Goal: Task Accomplishment & Management: Complete application form

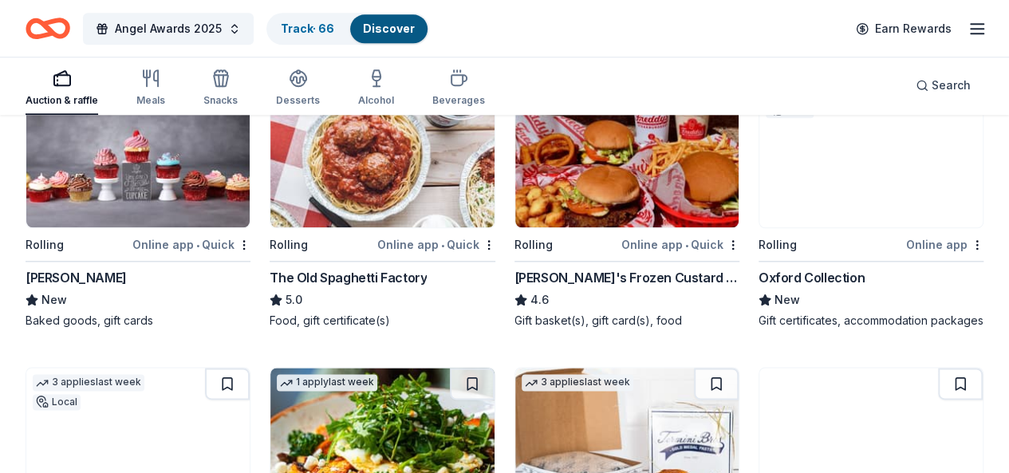
scroll to position [820, 0]
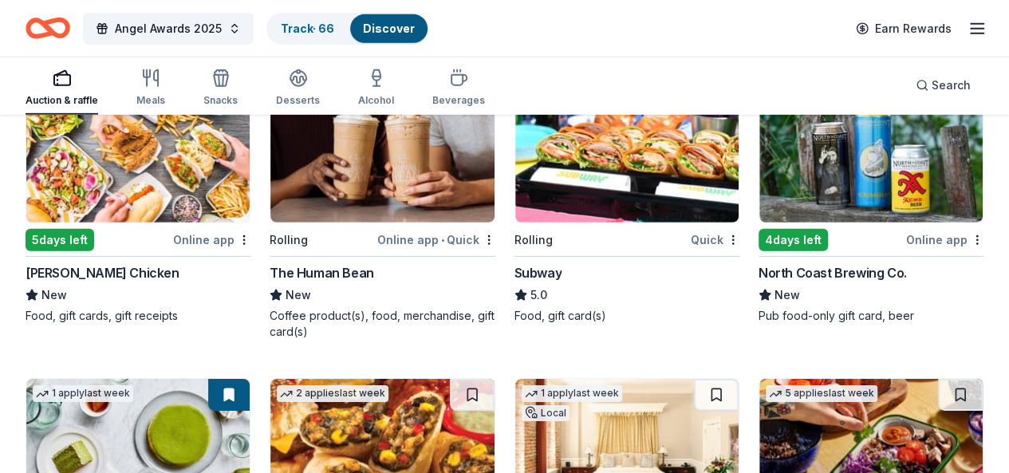
scroll to position [2301, 0]
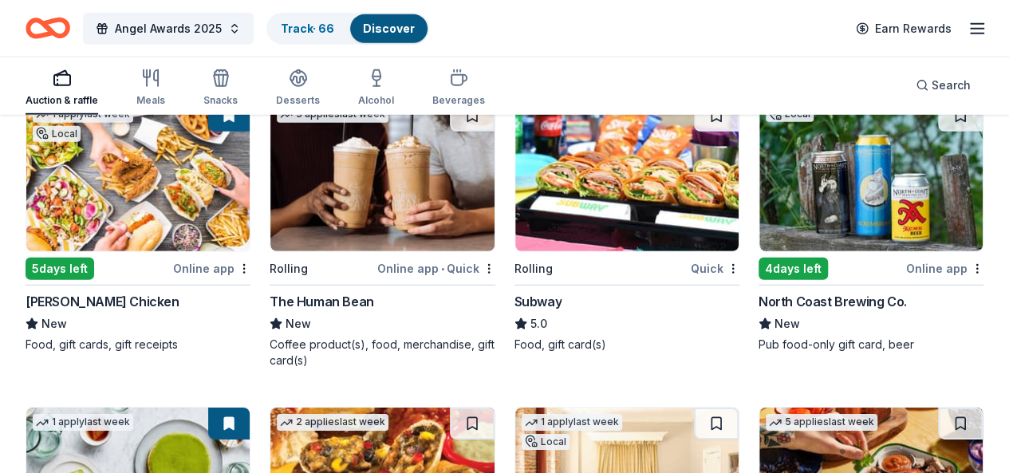
click at [938, 407] on button at bounding box center [960, 423] width 45 height 32
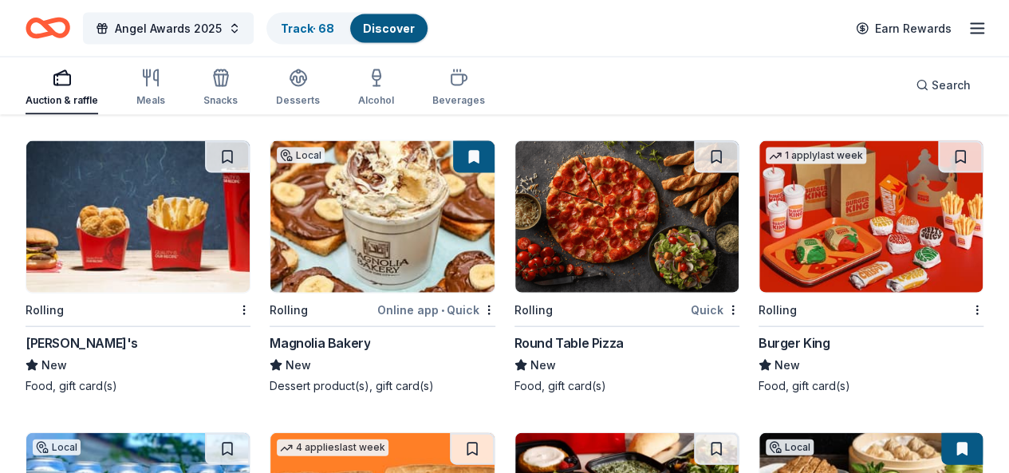
scroll to position [4670, 0]
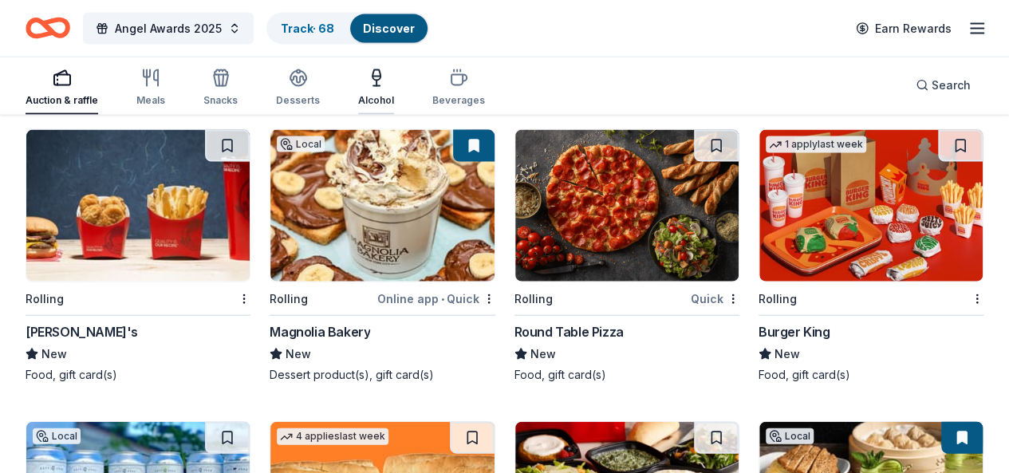
click at [388, 92] on div "Alcohol" at bounding box center [376, 88] width 36 height 38
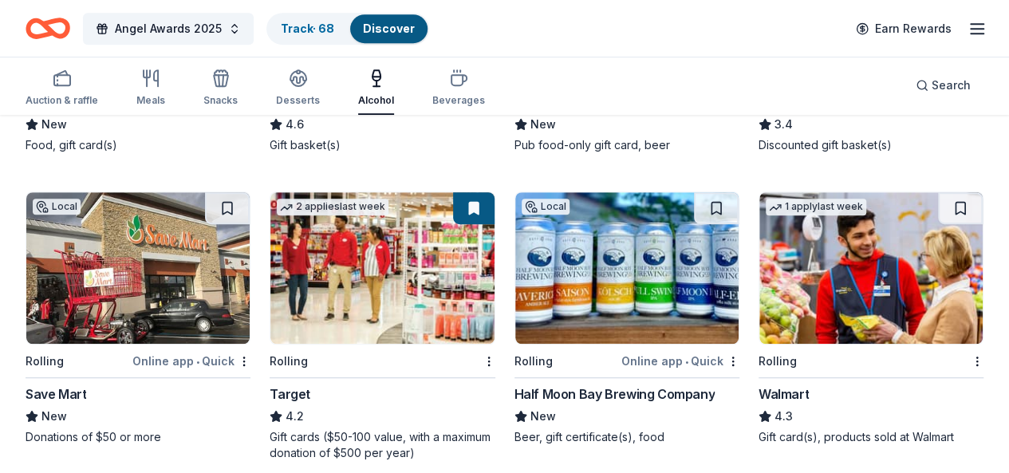
scroll to position [412, 0]
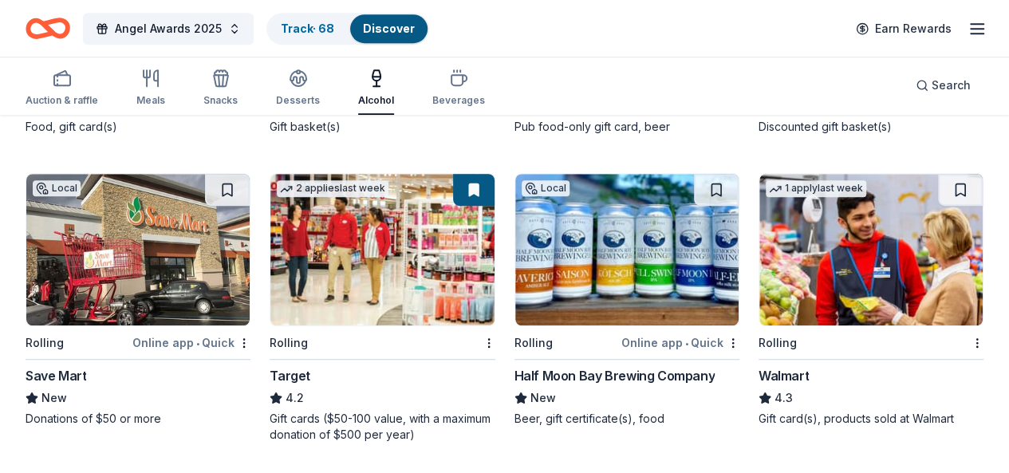
click at [165, 89] on div "Meals" at bounding box center [150, 88] width 29 height 38
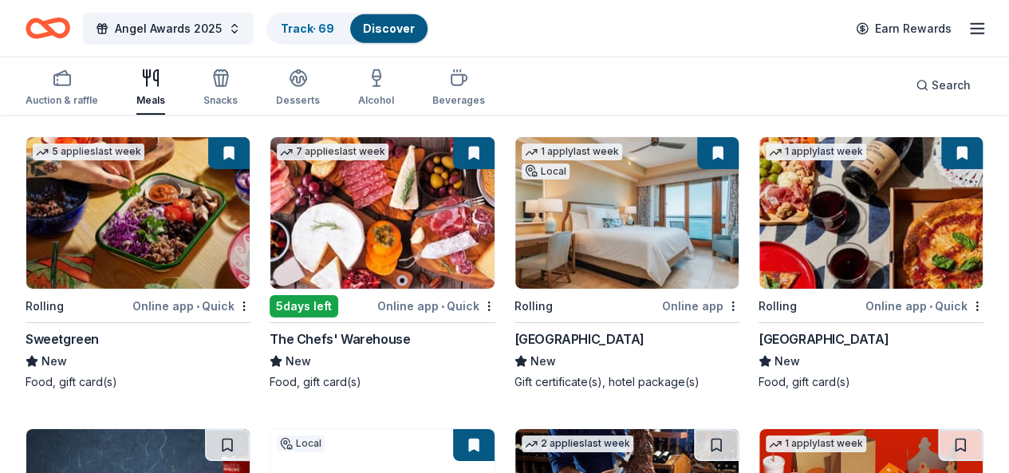
scroll to position [2569, 0]
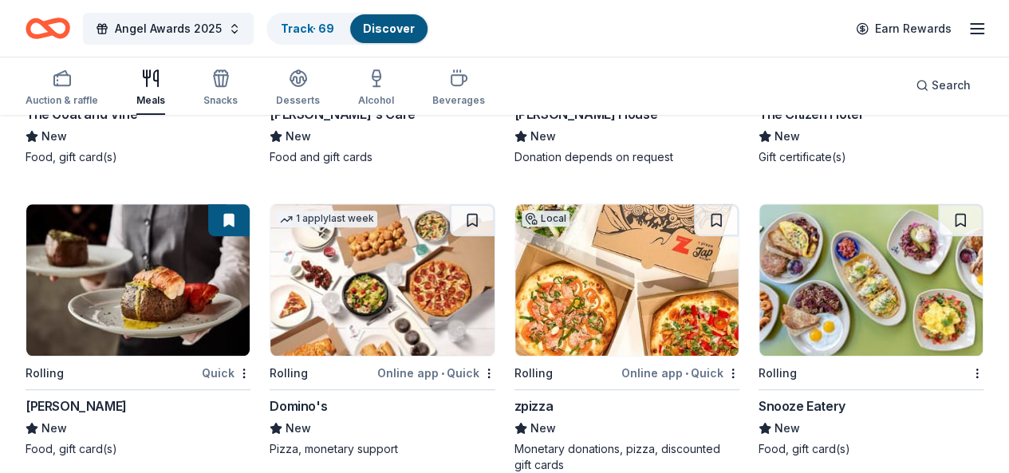
scroll to position [3478, 0]
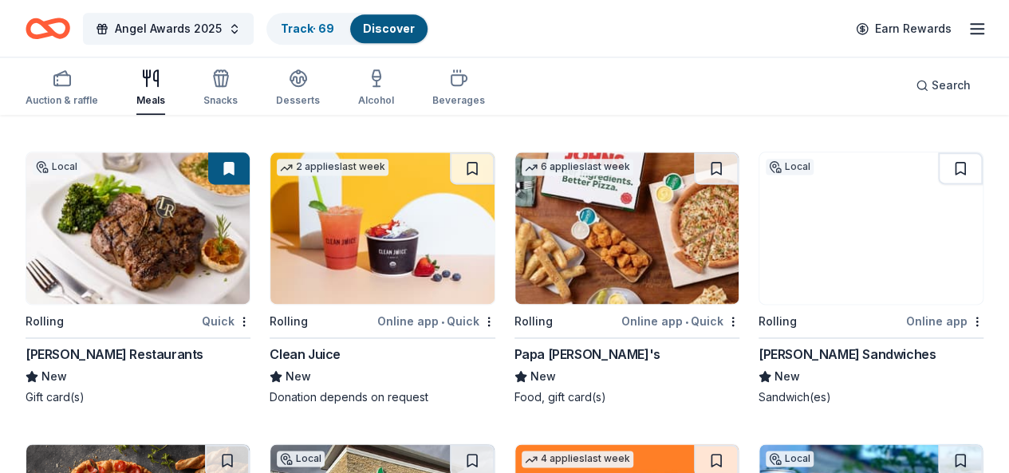
scroll to position [4007, 0]
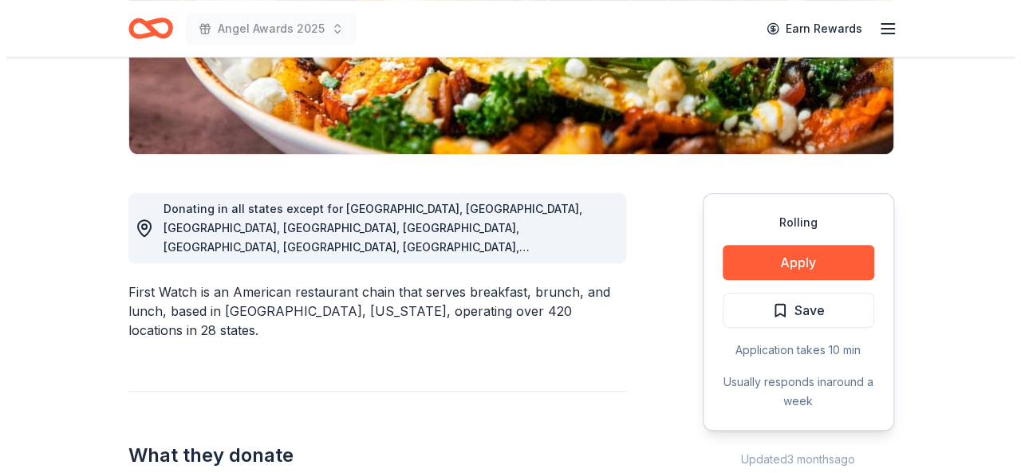
scroll to position [359, 0]
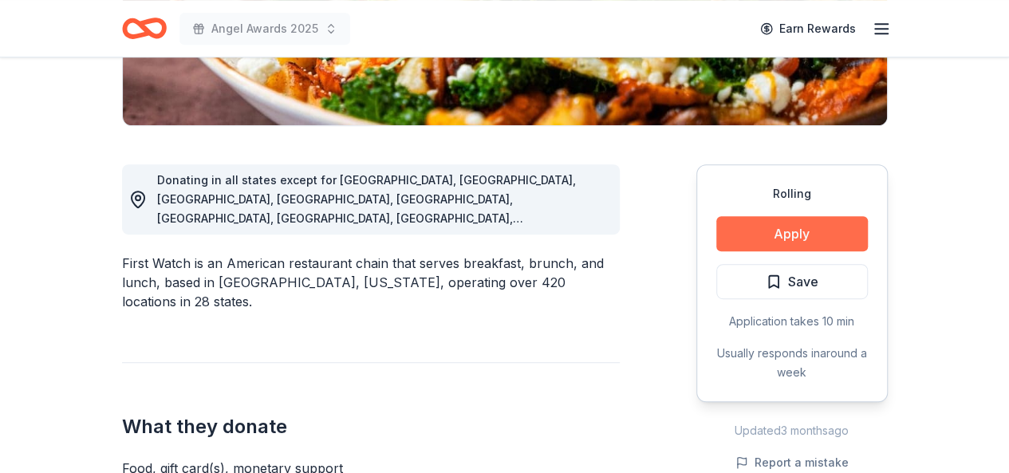
click at [815, 222] on button "Apply" at bounding box center [792, 233] width 152 height 35
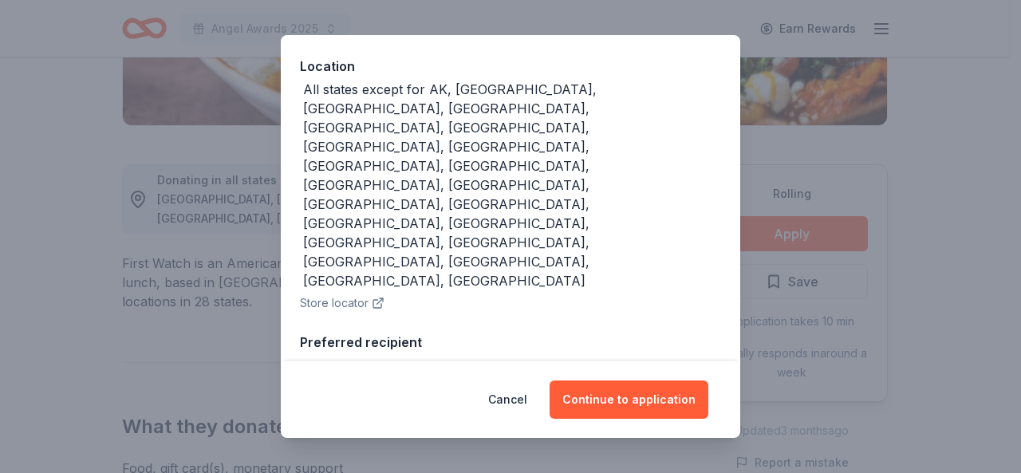
scroll to position [177, 0]
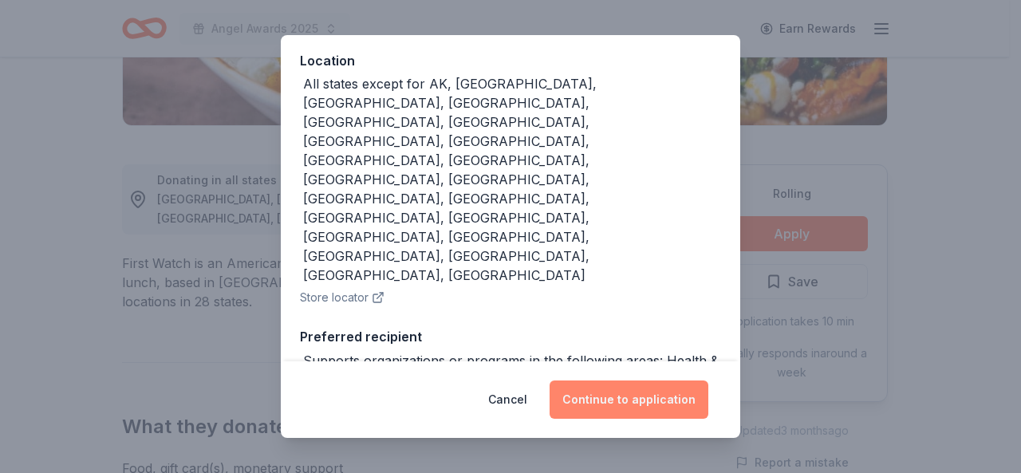
click at [646, 394] on button "Continue to application" at bounding box center [628, 399] width 159 height 38
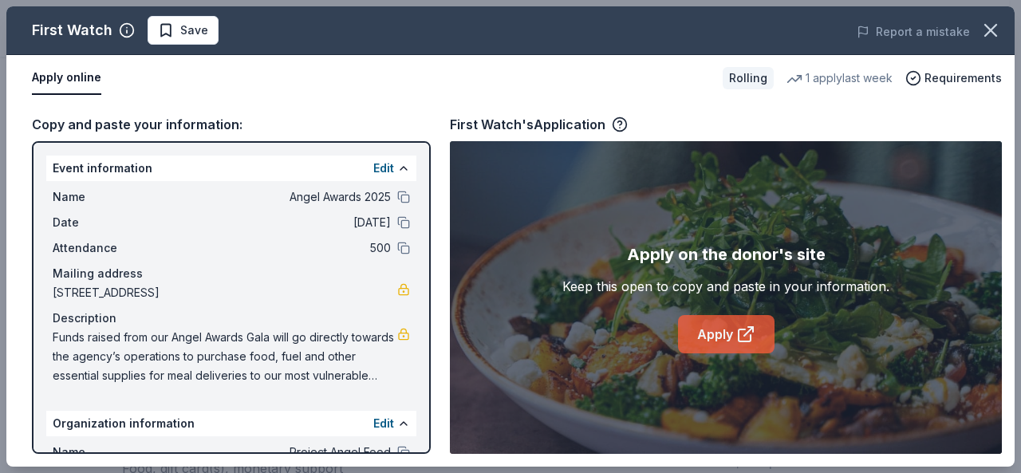
drag, startPoint x: 716, startPoint y: 356, endPoint x: 702, endPoint y: 342, distance: 19.7
click at [702, 342] on link "Apply" at bounding box center [726, 334] width 96 height 38
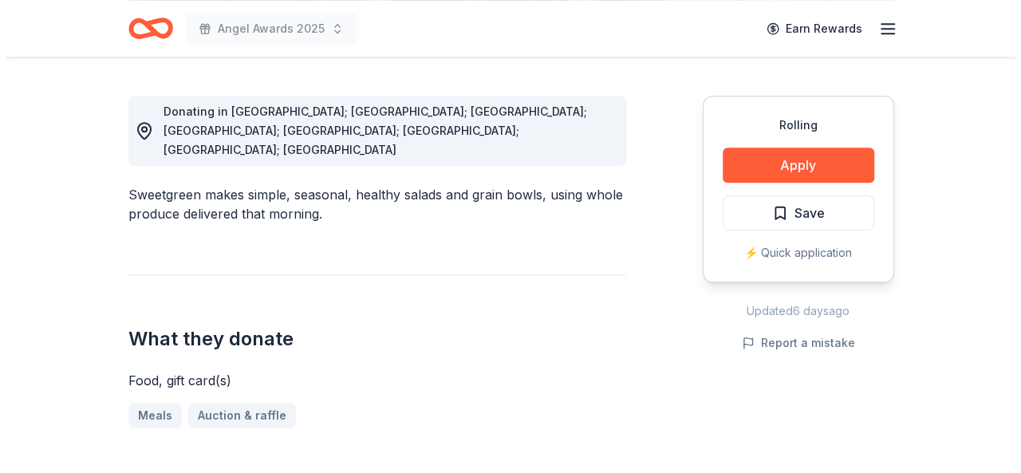
scroll to position [442, 0]
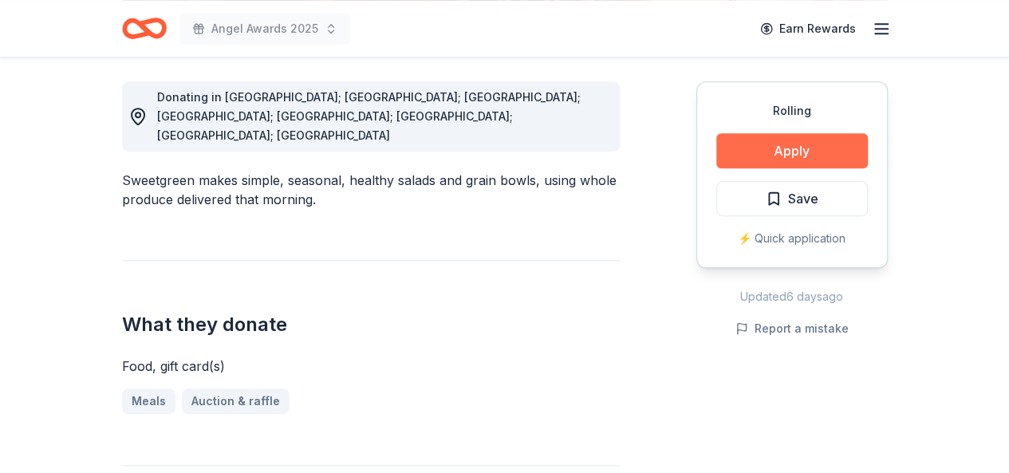
click at [793, 152] on button "Apply" at bounding box center [792, 150] width 152 height 35
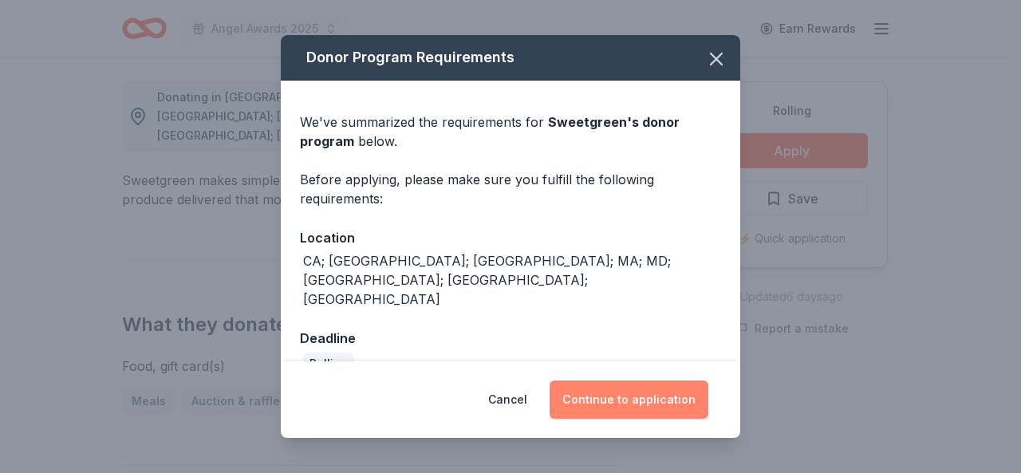
click at [646, 383] on button "Continue to application" at bounding box center [628, 399] width 159 height 38
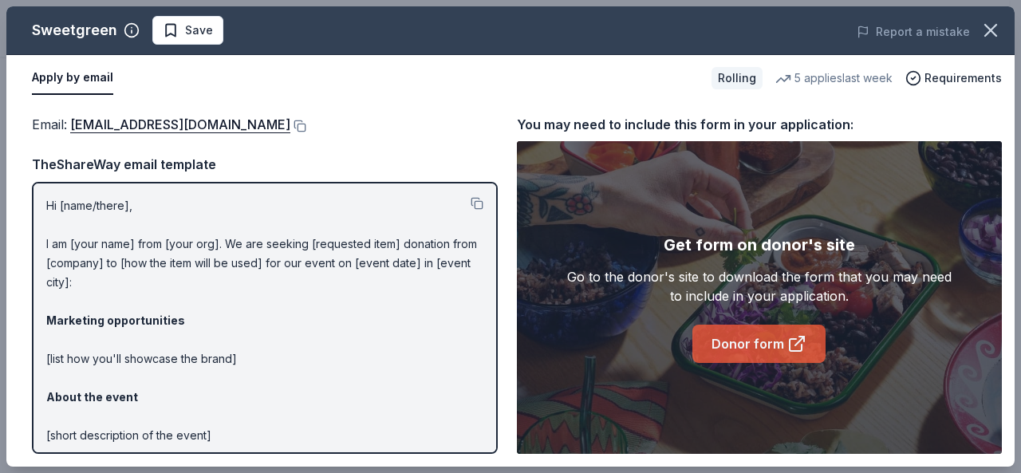
click at [763, 360] on link "Donor form" at bounding box center [758, 344] width 133 height 38
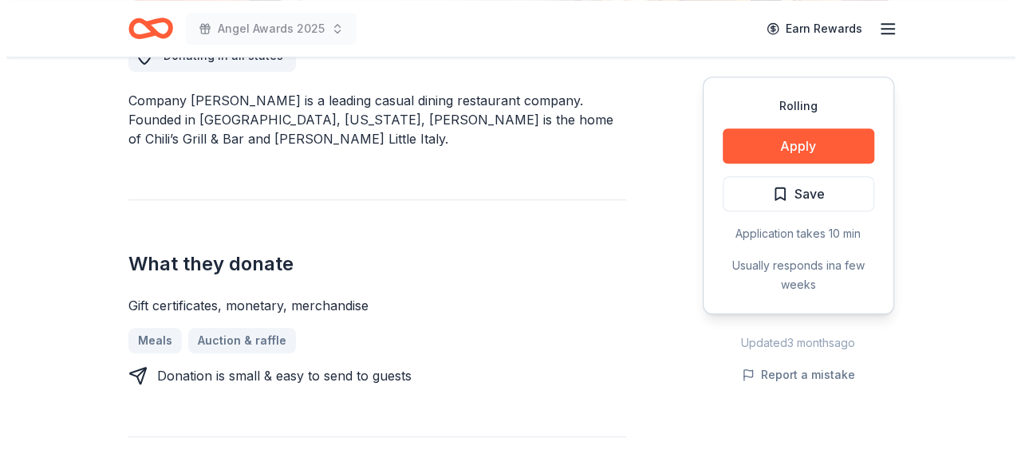
scroll to position [475, 0]
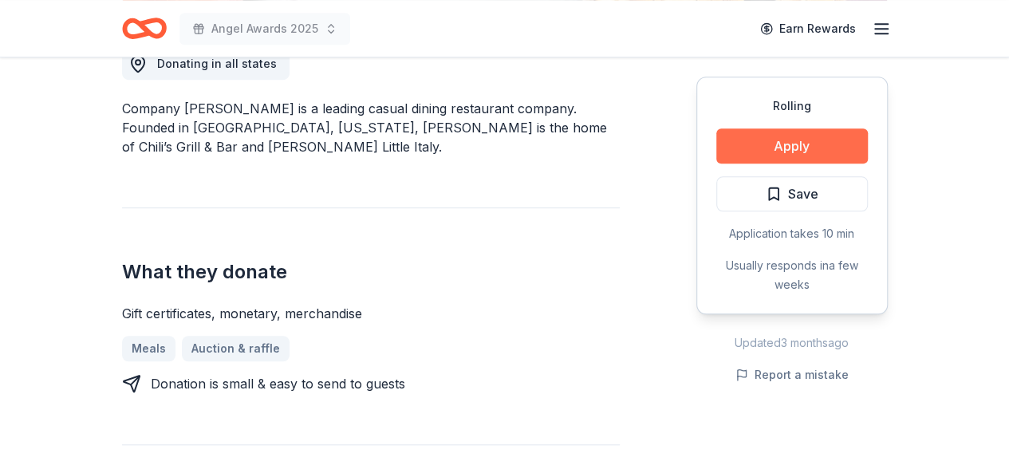
click at [774, 143] on button "Apply" at bounding box center [792, 145] width 152 height 35
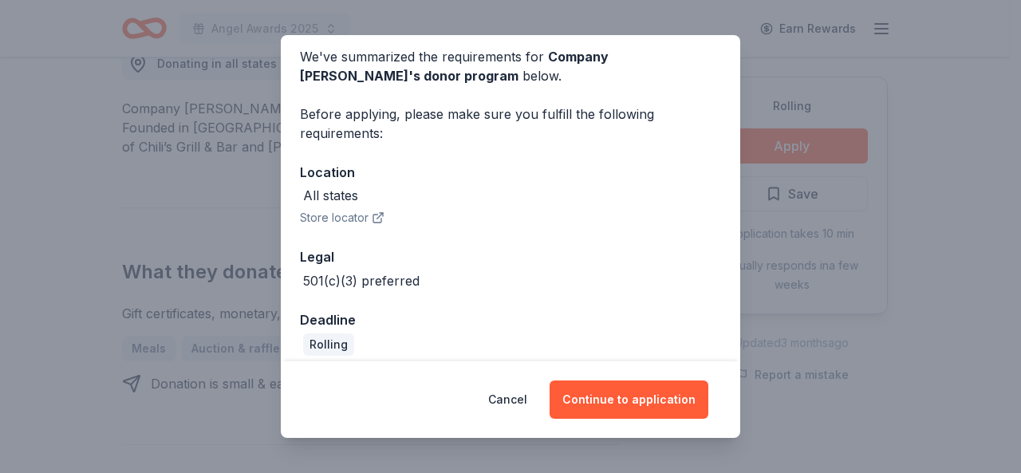
scroll to position [78, 0]
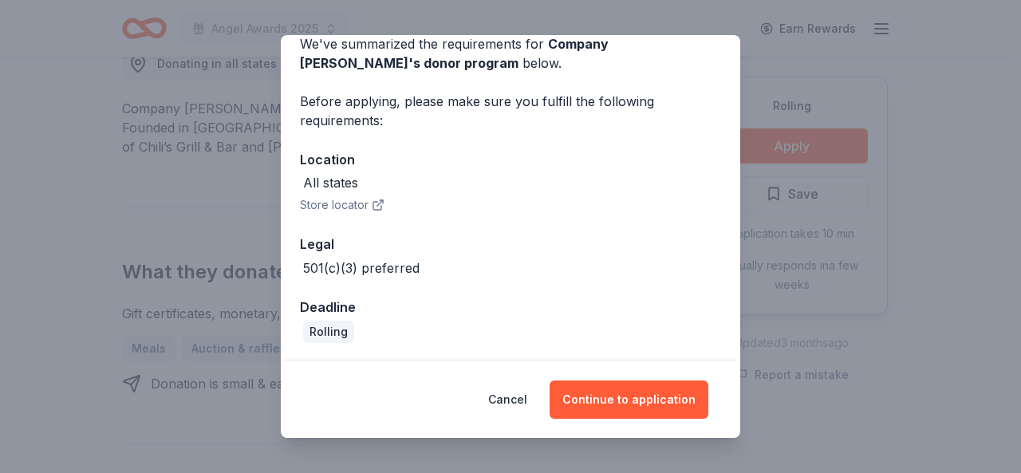
click at [320, 208] on button "Store locator" at bounding box center [342, 204] width 85 height 19
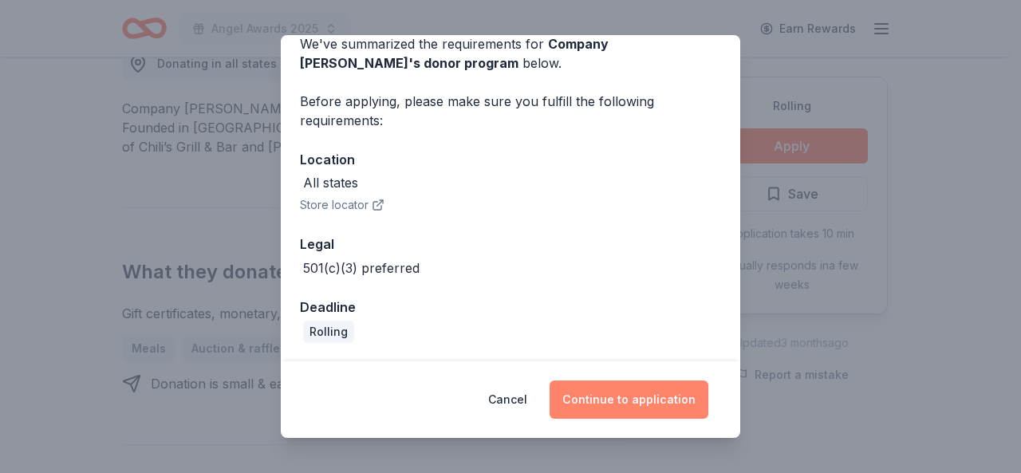
click at [641, 414] on button "Continue to application" at bounding box center [628, 399] width 159 height 38
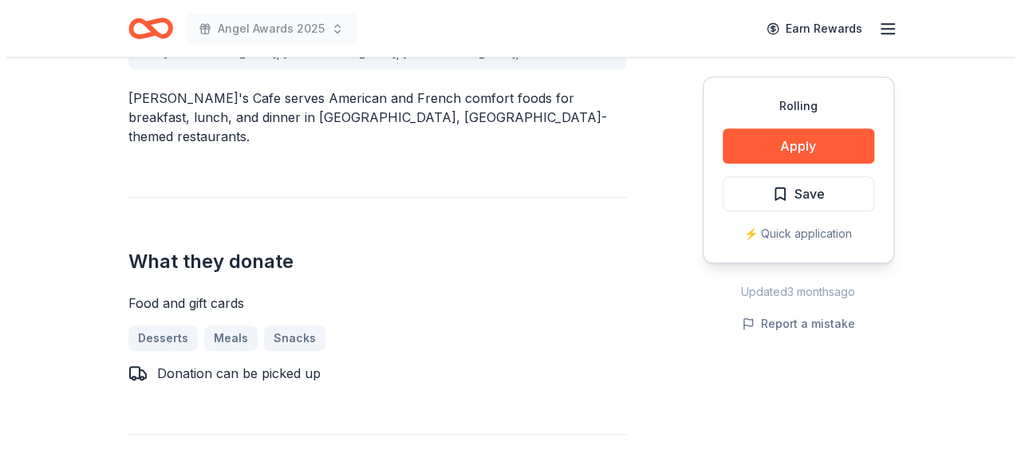
scroll to position [538, 0]
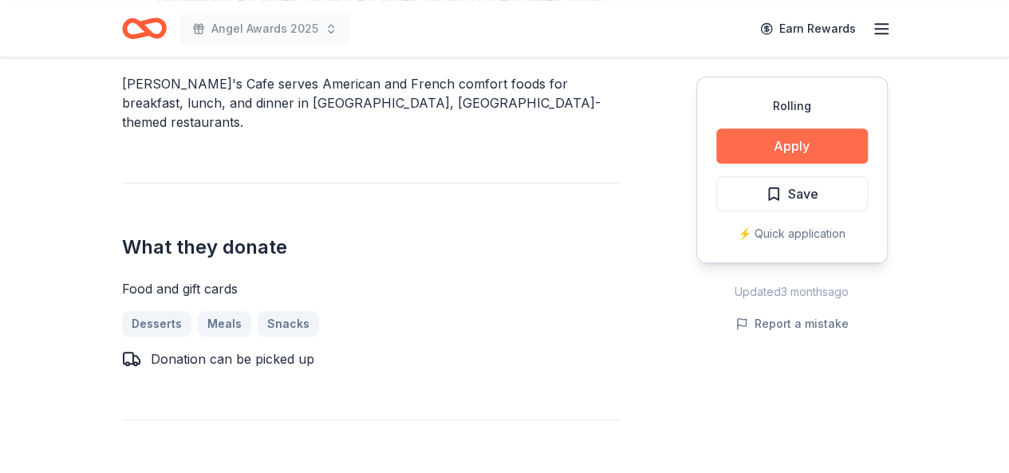
click at [787, 144] on button "Apply" at bounding box center [792, 145] width 152 height 35
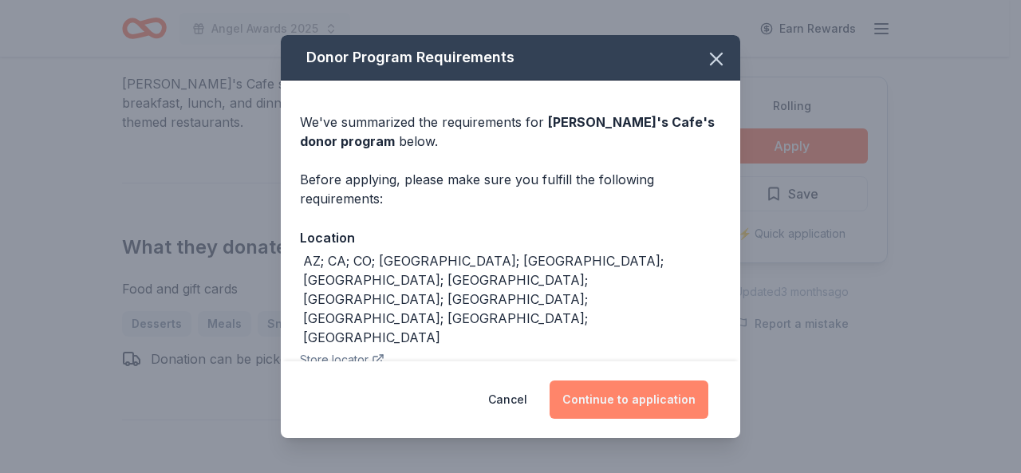
click at [620, 387] on button "Continue to application" at bounding box center [628, 399] width 159 height 38
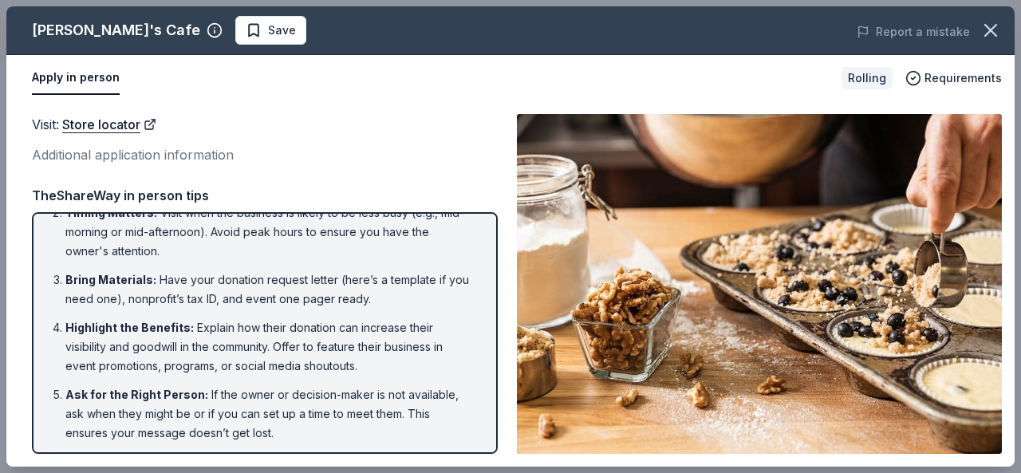
scroll to position [140, 0]
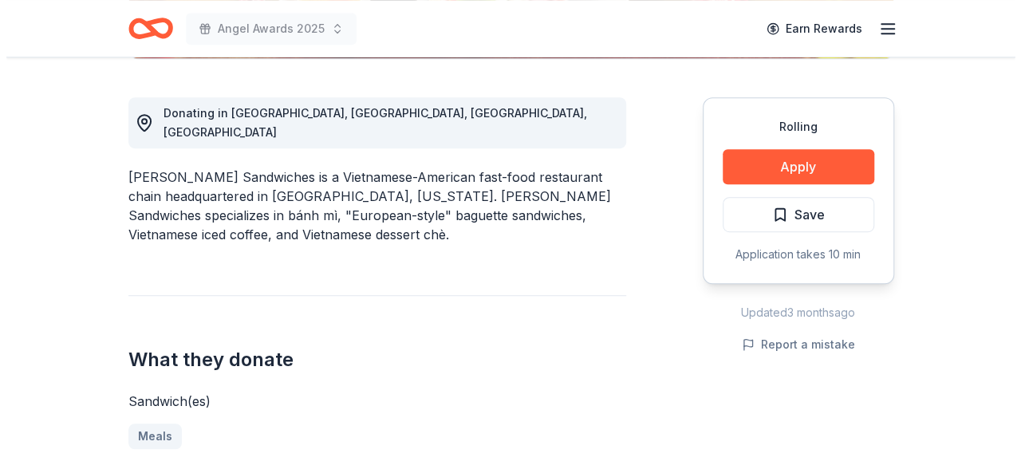
scroll to position [428, 0]
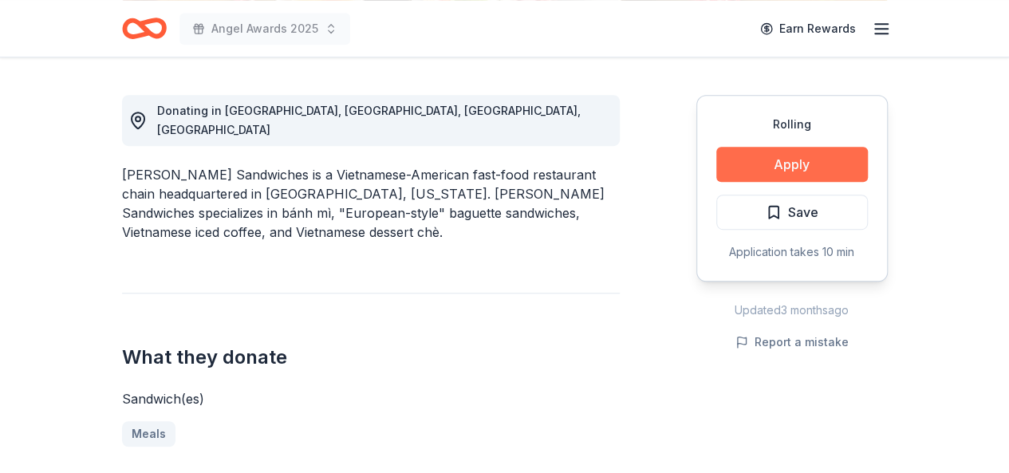
click at [820, 176] on button "Apply" at bounding box center [792, 164] width 152 height 35
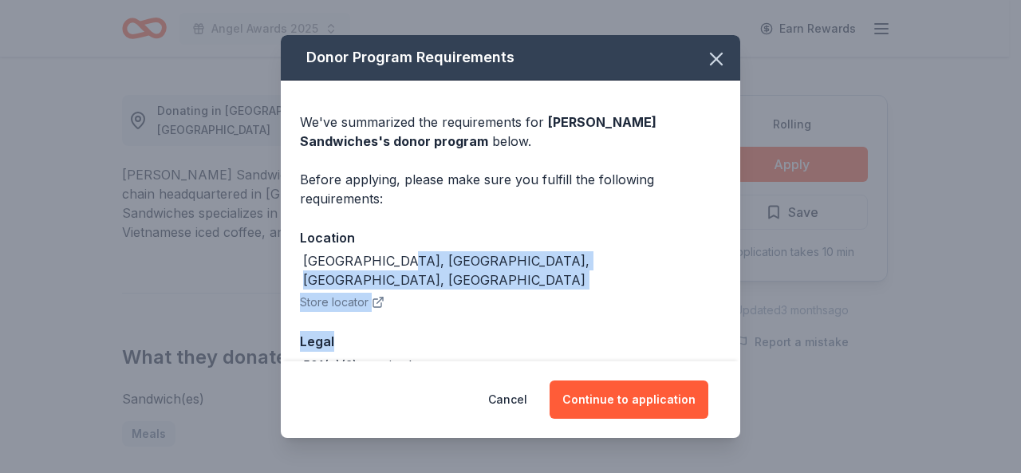
drag, startPoint x: 742, startPoint y: 255, endPoint x: 741, endPoint y: 304, distance: 48.7
click at [741, 304] on div "Donor Program Requirements We've summarized the requirements for Lee's Sandwich…" at bounding box center [510, 236] width 1021 height 473
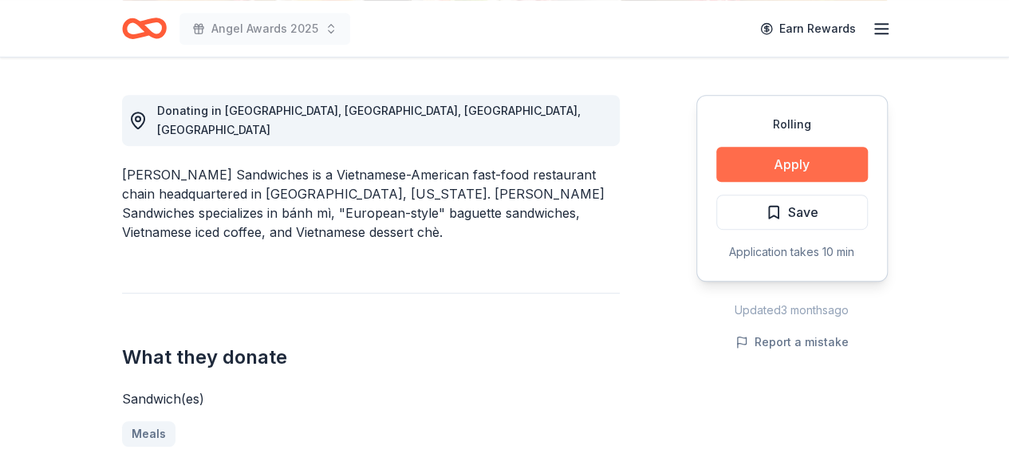
click at [776, 170] on button "Apply" at bounding box center [792, 164] width 152 height 35
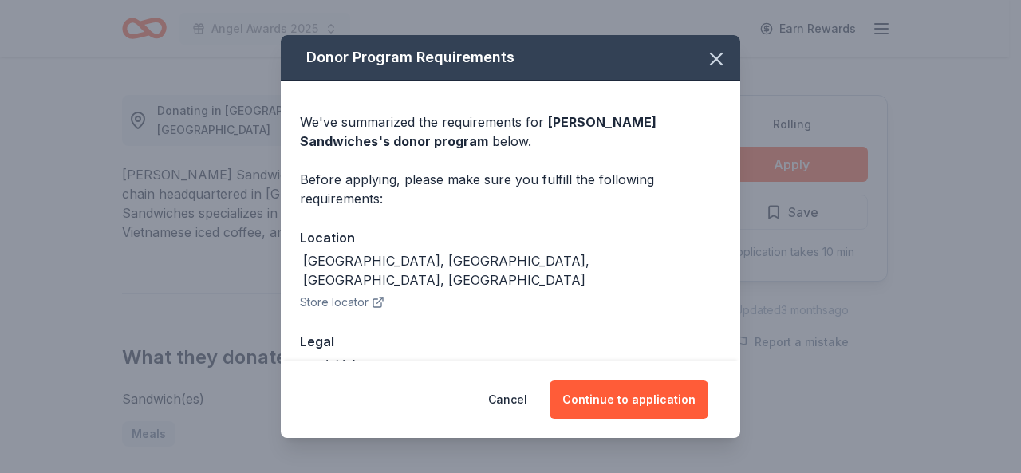
click at [367, 293] on button "Store locator" at bounding box center [342, 302] width 85 height 19
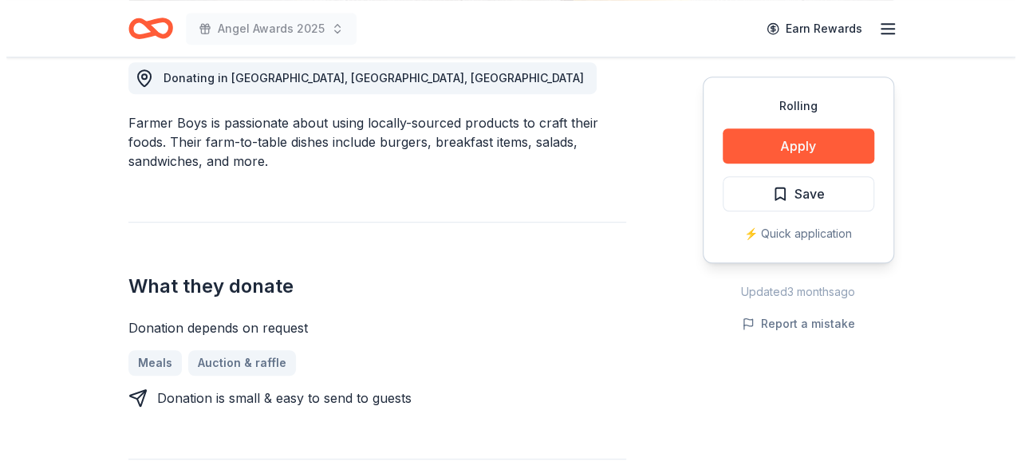
scroll to position [468, 0]
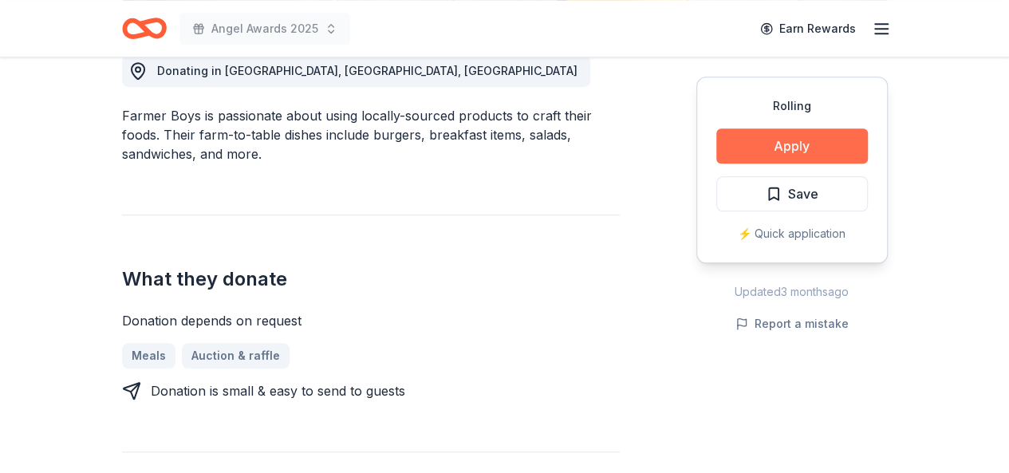
click at [796, 154] on button "Apply" at bounding box center [792, 145] width 152 height 35
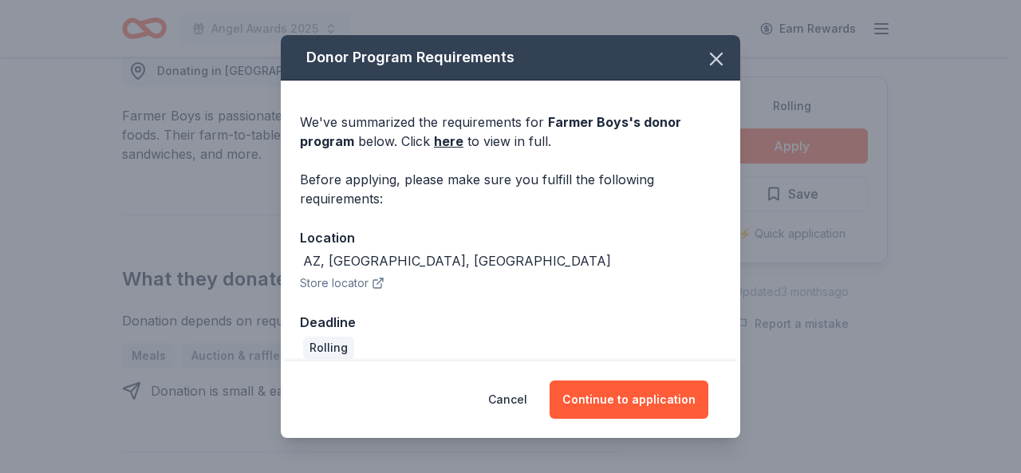
click at [352, 282] on button "Store locator" at bounding box center [342, 283] width 85 height 19
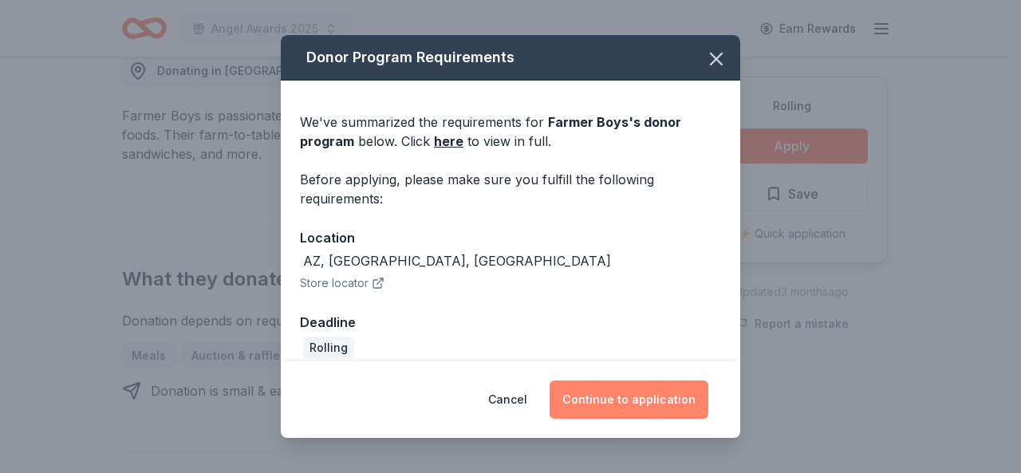
click at [662, 404] on button "Continue to application" at bounding box center [628, 399] width 159 height 38
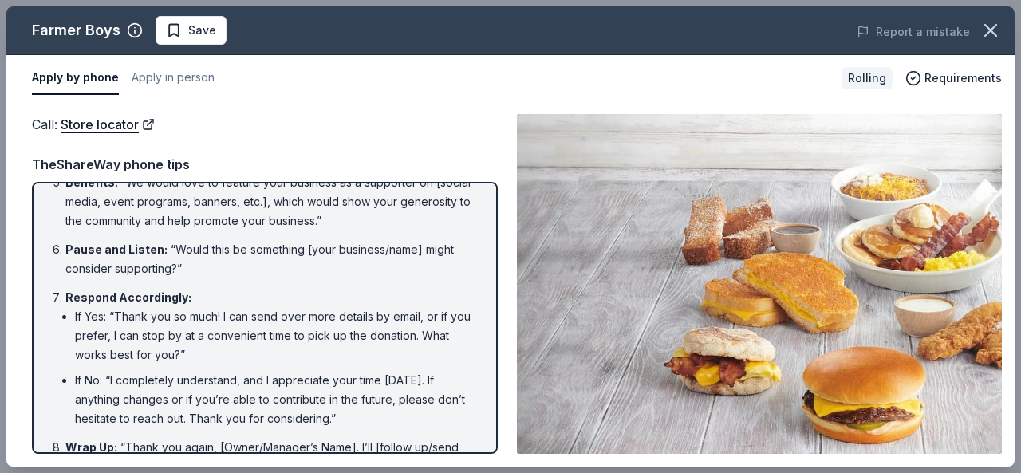
scroll to position [293, 0]
